Goal: Task Accomplishment & Management: Use online tool/utility

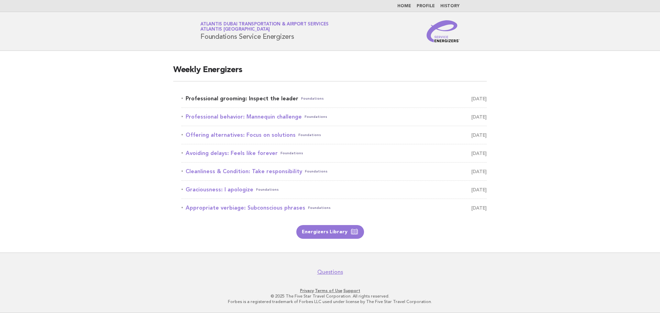
click at [471, 98] on span "September 4" at bounding box center [478, 99] width 15 height 10
click at [240, 96] on link "Professional grooming: Inspect the leader Foundations September 4" at bounding box center [333, 99] width 305 height 10
click at [262, 97] on link "Professional grooming: Inspect the leader Foundations September 4" at bounding box center [333, 99] width 305 height 10
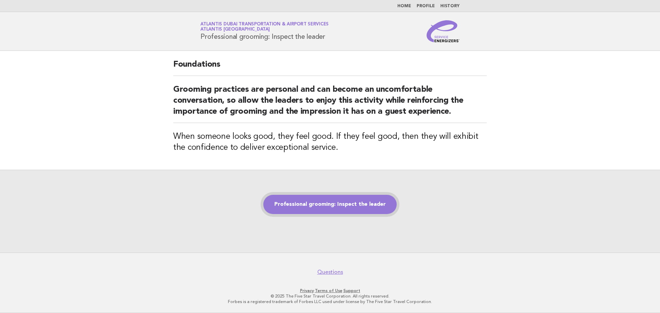
click at [325, 209] on link "Professional grooming: Inspect the leader" at bounding box center [329, 204] width 133 height 19
click at [355, 205] on link "Professional grooming: Inspect the leader" at bounding box center [329, 204] width 133 height 19
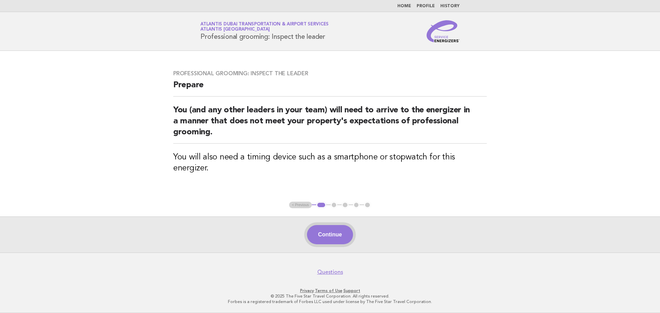
click at [324, 226] on button "Continue" at bounding box center [330, 234] width 46 height 19
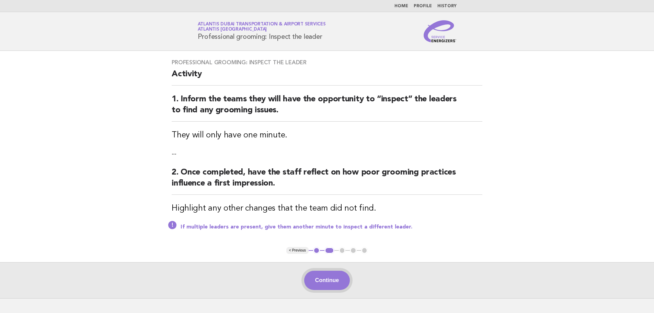
click at [335, 282] on button "Continue" at bounding box center [327, 280] width 46 height 19
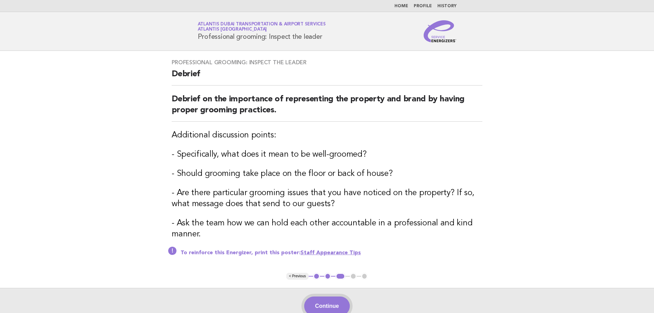
click at [326, 309] on button "Continue" at bounding box center [327, 305] width 46 height 19
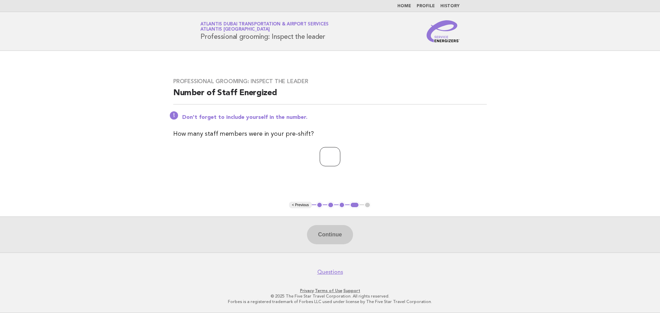
click at [340, 154] on input "*" at bounding box center [329, 156] width 21 height 19
click at [340, 160] on input "*" at bounding box center [329, 156] width 21 height 19
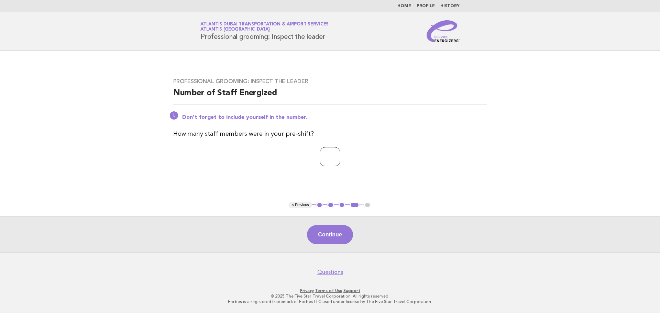
type input "*"
click at [340, 160] on input "*" at bounding box center [329, 156] width 21 height 19
click at [325, 231] on button "Continue" at bounding box center [330, 234] width 46 height 19
